Goal: Task Accomplishment & Management: Complete application form

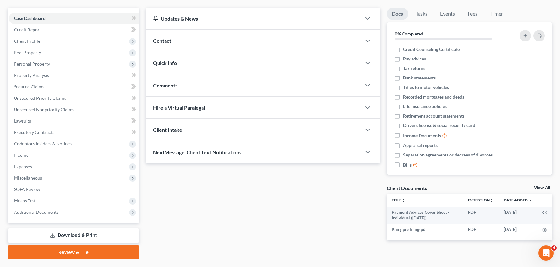
click at [62, 235] on link "Download & Print" at bounding box center [74, 235] width 132 height 15
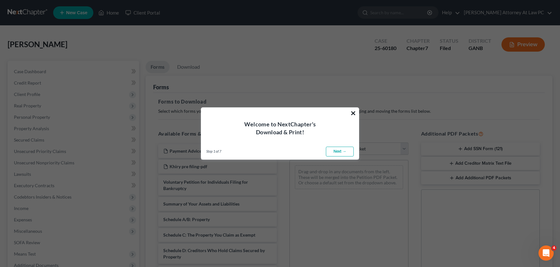
click at [354, 113] on button "×" at bounding box center [353, 113] width 6 height 10
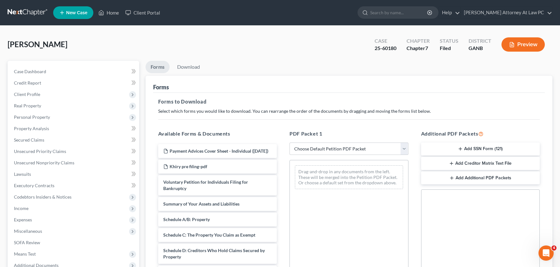
click at [448, 148] on button "Add SSN Form (121)" at bounding box center [480, 148] width 119 height 13
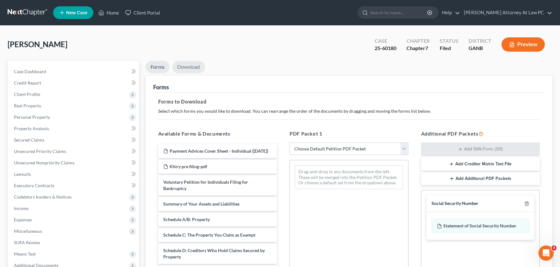
click at [185, 66] on link "Download" at bounding box center [188, 67] width 33 height 12
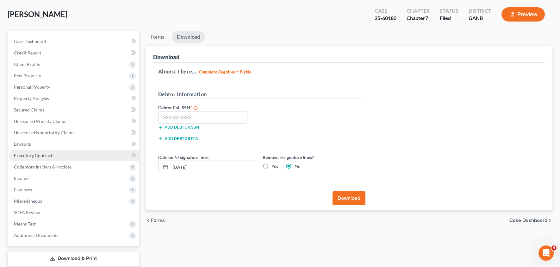
scroll to position [65, 0]
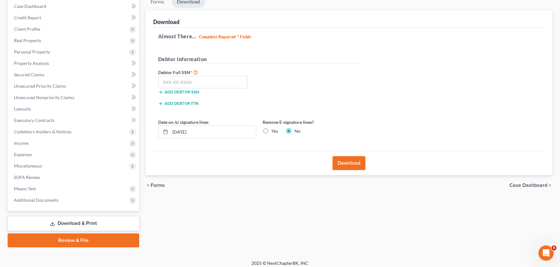
click at [71, 238] on link "Review & File" at bounding box center [74, 240] width 132 height 14
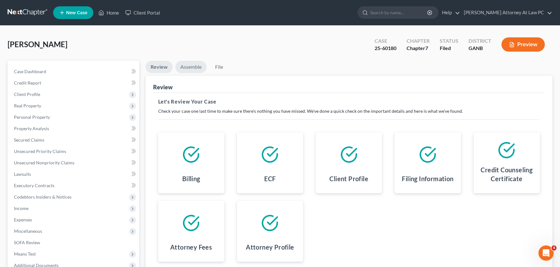
click at [188, 68] on link "Assemble" at bounding box center [190, 67] width 31 height 12
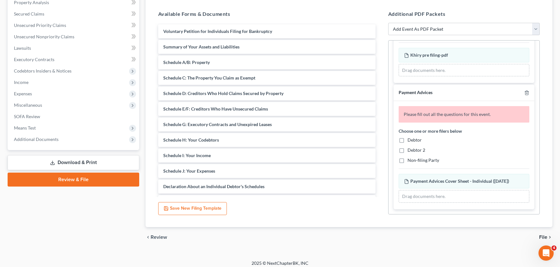
scroll to position [49, 0]
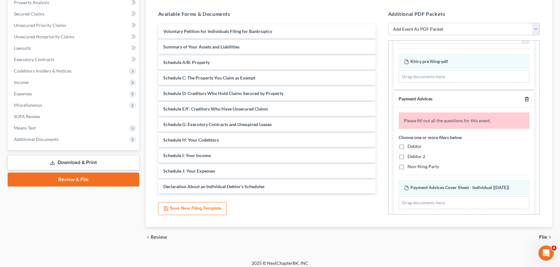
click at [527, 100] on line "button" at bounding box center [527, 99] width 0 height 1
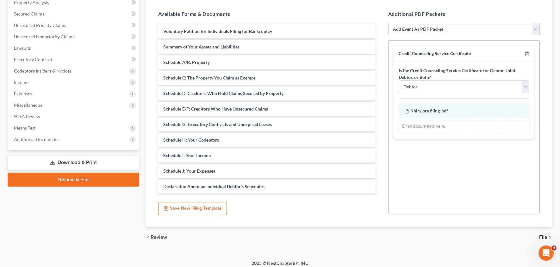
scroll to position [56, 0]
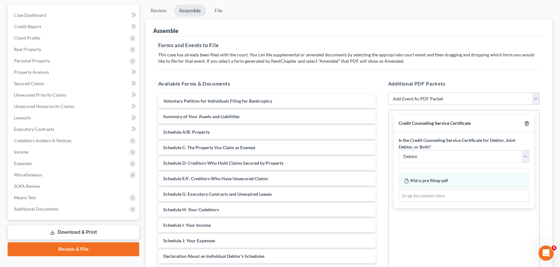
click at [527, 122] on icon "button" at bounding box center [526, 123] width 5 height 5
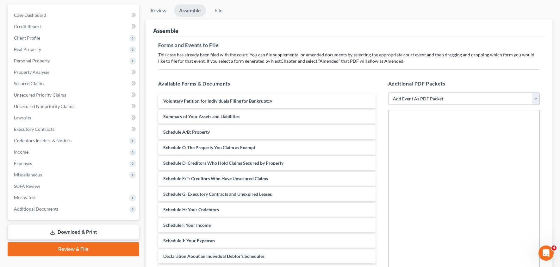
click at [537, 102] on select "Add Event As PDF Packet 02-Application to Pay Filing Fee in Installments Amende…" at bounding box center [463, 98] width 151 height 13
select select "35"
click at [388, 92] on select "Add Event As PDF Packet 02-Application to Pay Filing Fee in Installments Amende…" at bounding box center [463, 98] width 151 height 13
select select
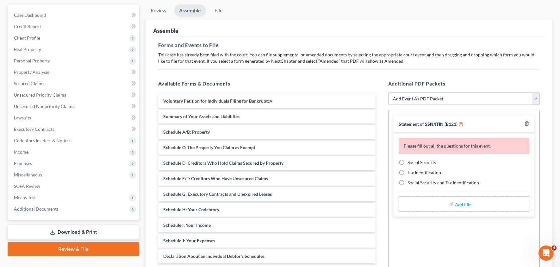
click at [416, 161] on span "Social Security" at bounding box center [421, 161] width 29 height 5
click at [414, 161] on input "Social Security" at bounding box center [412, 161] width 4 height 4
radio input "true"
